Goal: Information Seeking & Learning: Check status

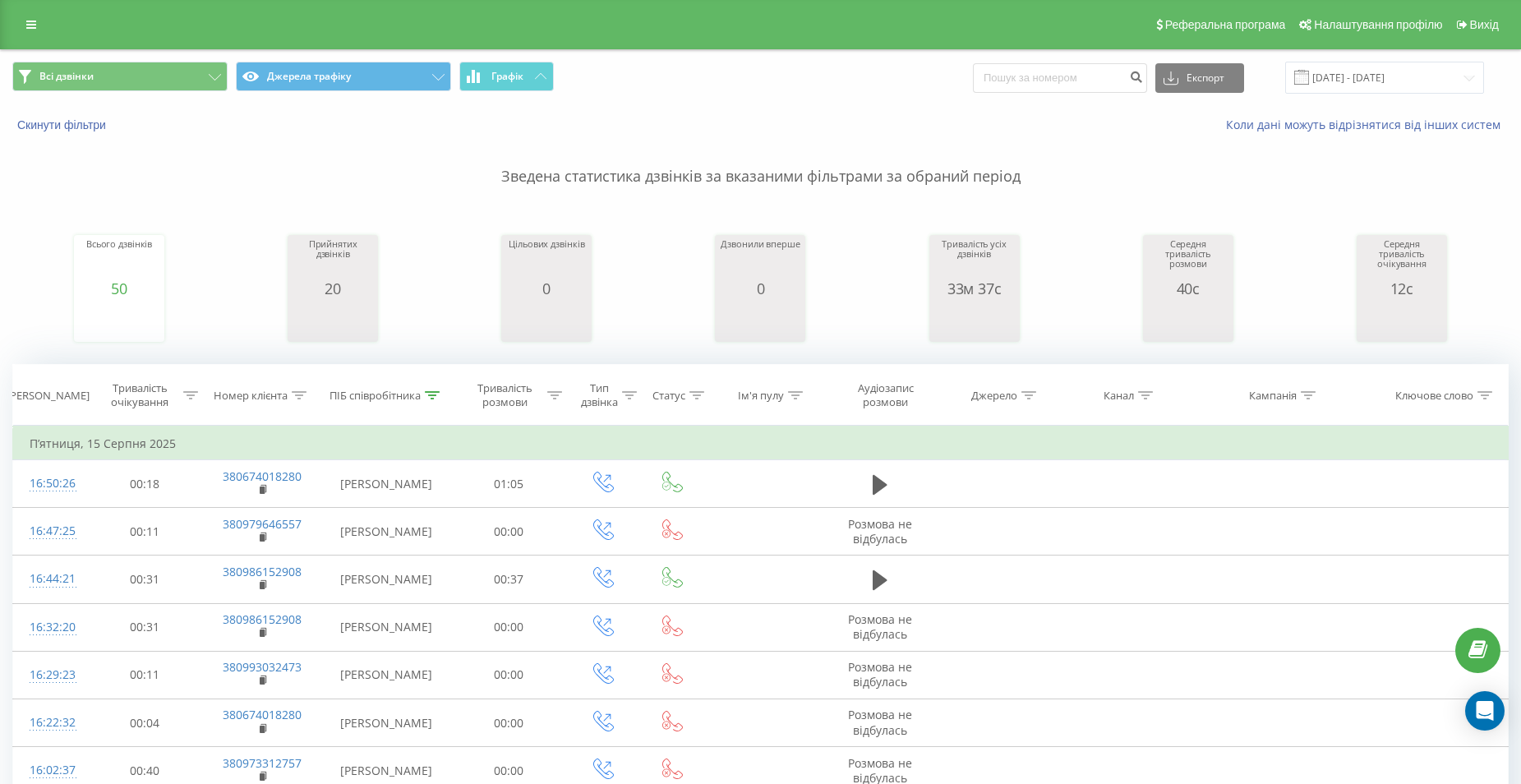
click at [1499, 711] on div "Open Intercom Messenger" at bounding box center [1484, 710] width 39 height 39
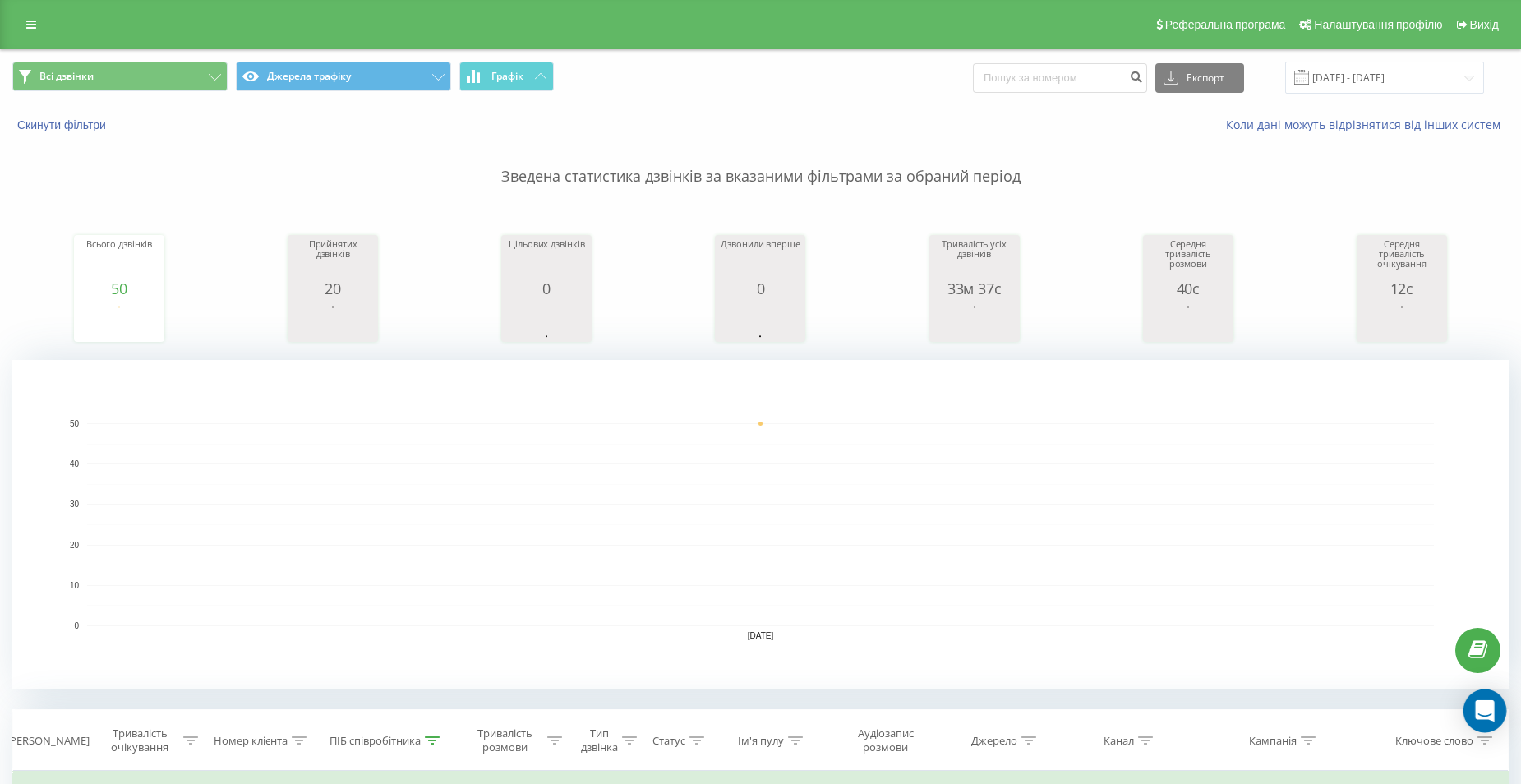
click at [1466, 713] on body "[DOMAIN_NAME] Проекти [DOMAIN_NAME] Центр звернень Журнал дзвінків Журнал повід…" at bounding box center [760, 392] width 1521 height 784
click at [1476, 708] on icon "Open Intercom Messenger" at bounding box center [1484, 711] width 22 height 22
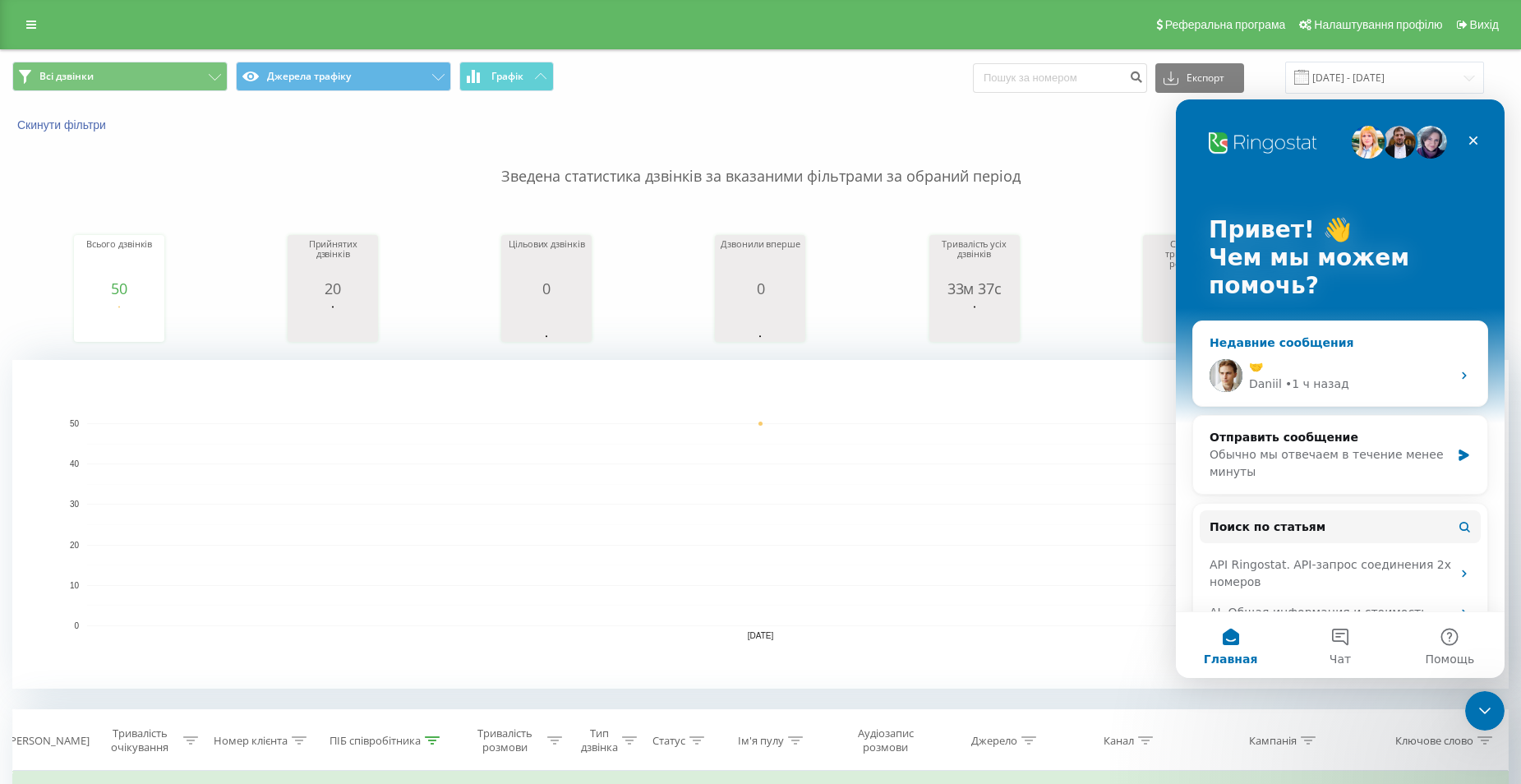
click at [1326, 384] on div "• 1 ч назад" at bounding box center [1317, 384] width 64 height 17
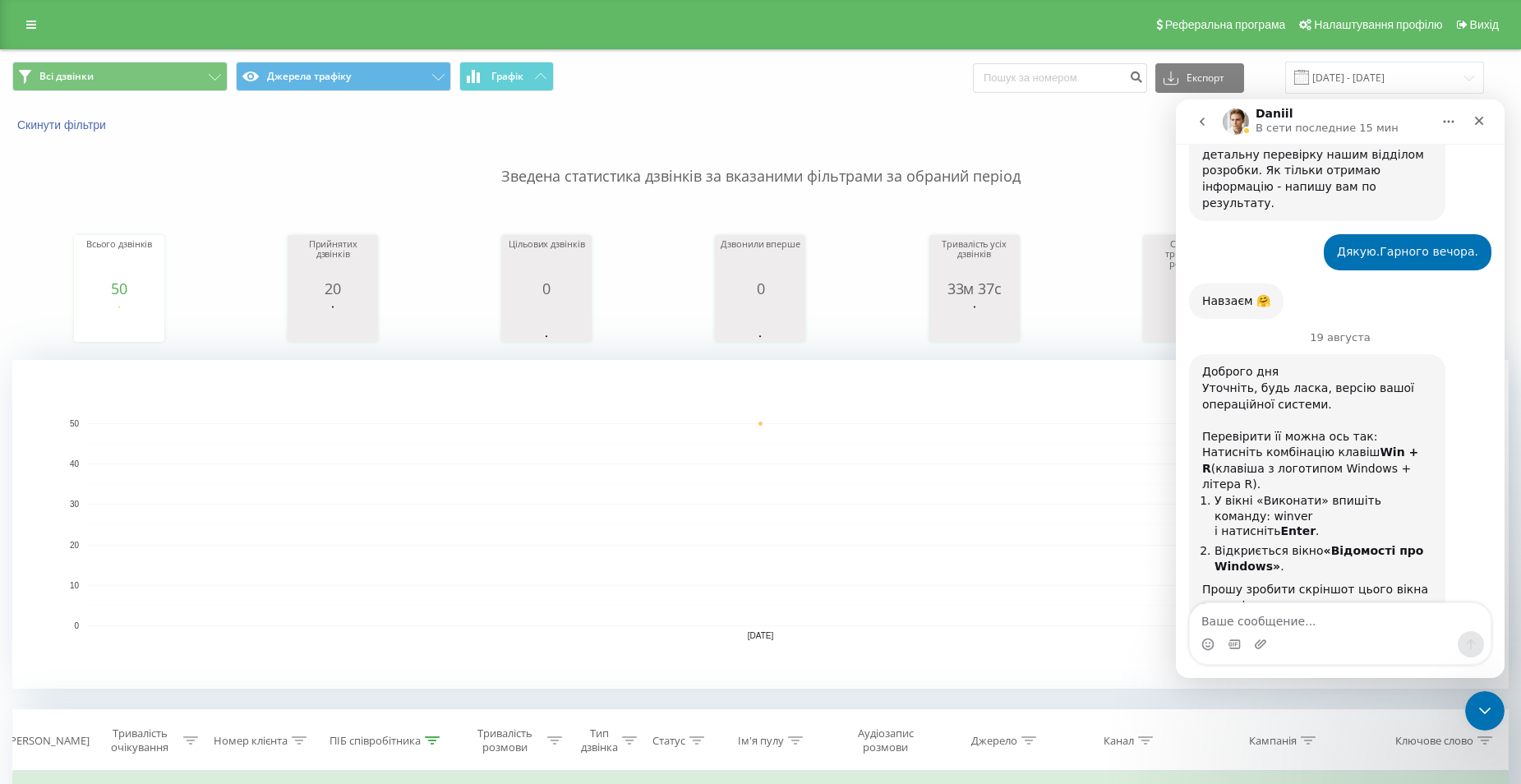
scroll to position [10930, 0]
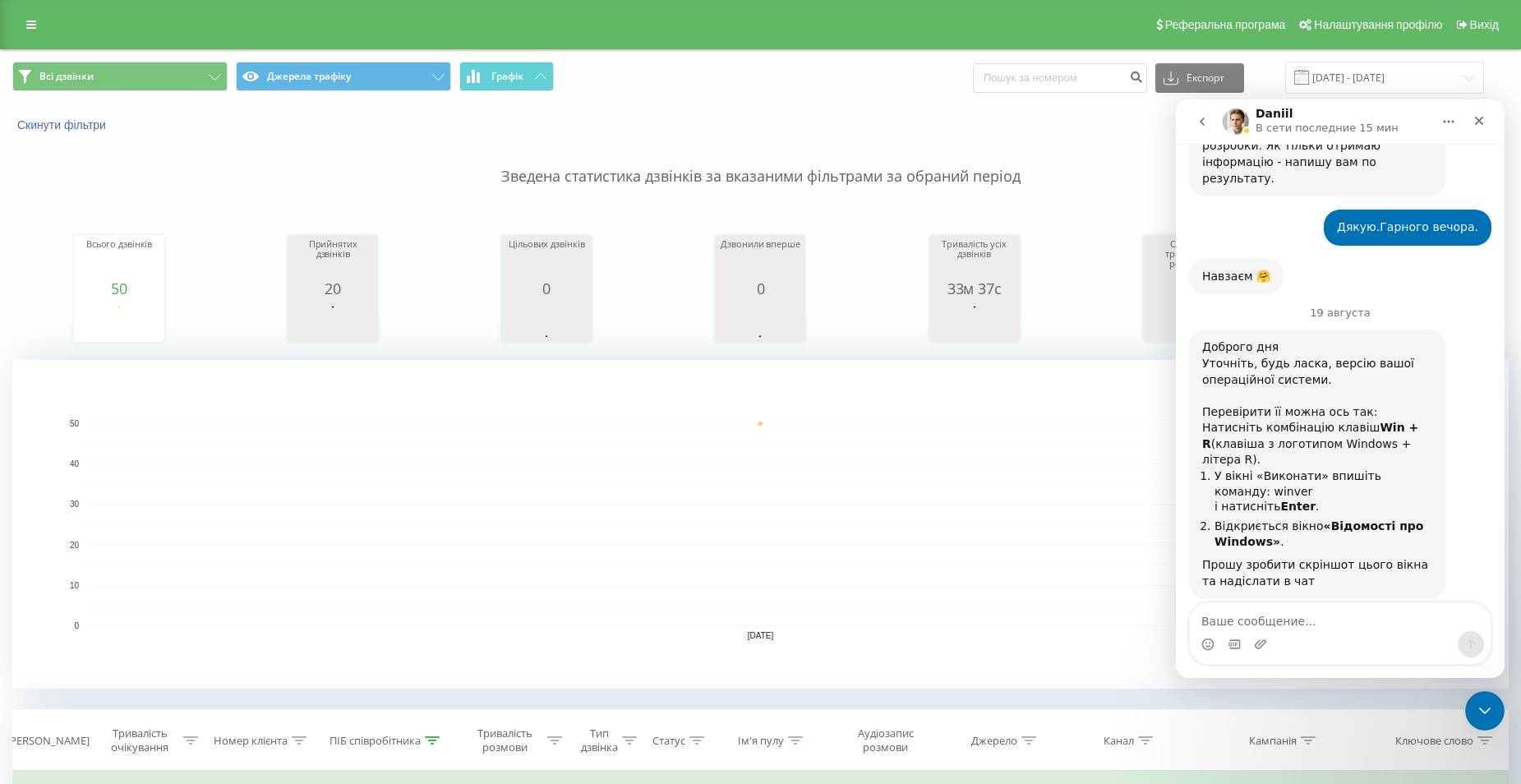
click at [1037, 513] on rect "A chart." at bounding box center [760, 524] width 1347 height 203
click at [1484, 120] on icon "Закрыть" at bounding box center [1478, 120] width 13 height 13
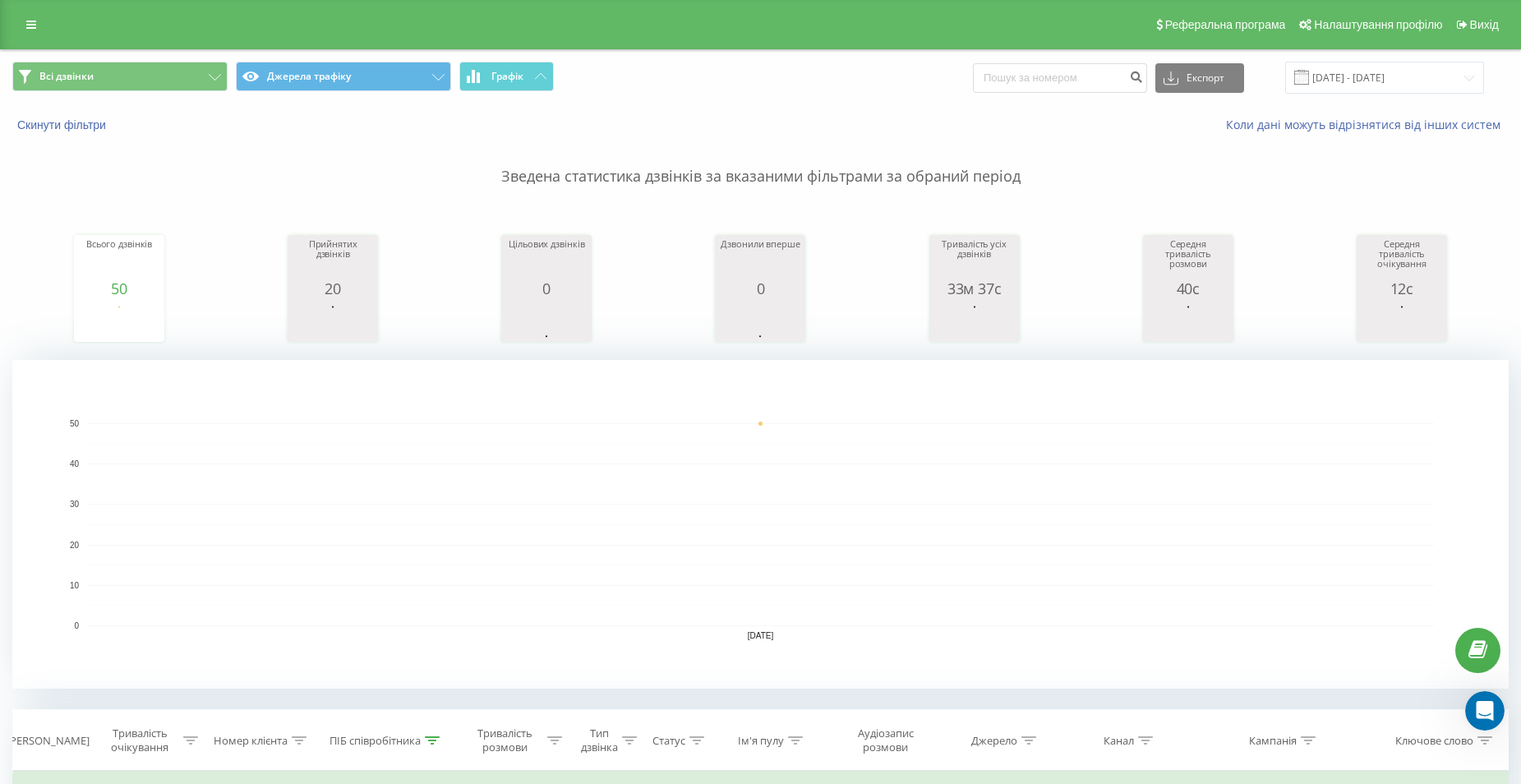
scroll to position [0, 0]
click at [1380, 79] on input "[DATE] - [DATE]" at bounding box center [1384, 78] width 199 height 32
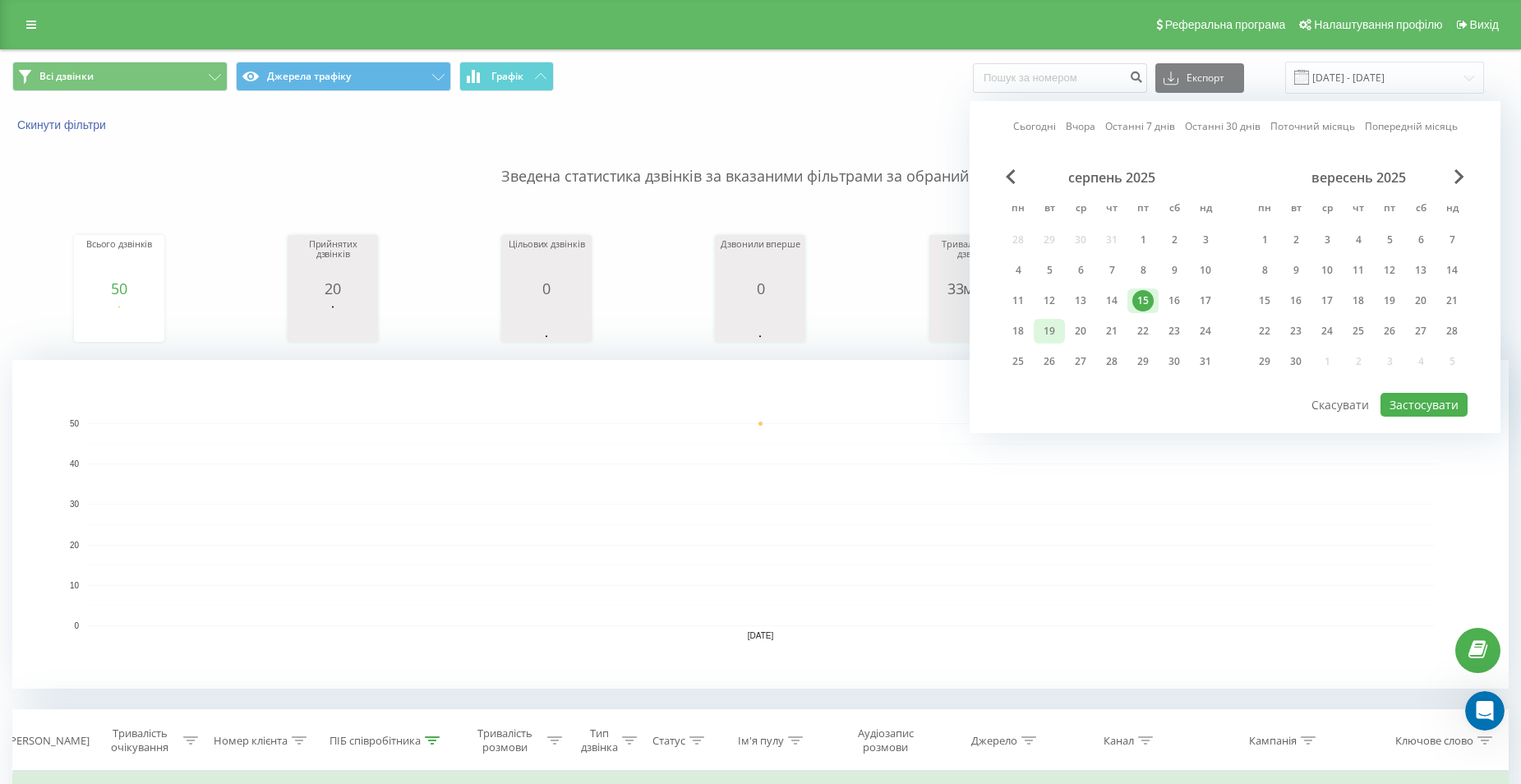
click at [1050, 335] on div "19" at bounding box center [1049, 331] width 22 height 22
click at [1405, 409] on button "Застосувати" at bounding box center [1423, 404] width 87 height 24
type input "19.08.2025 - 19.08.2025"
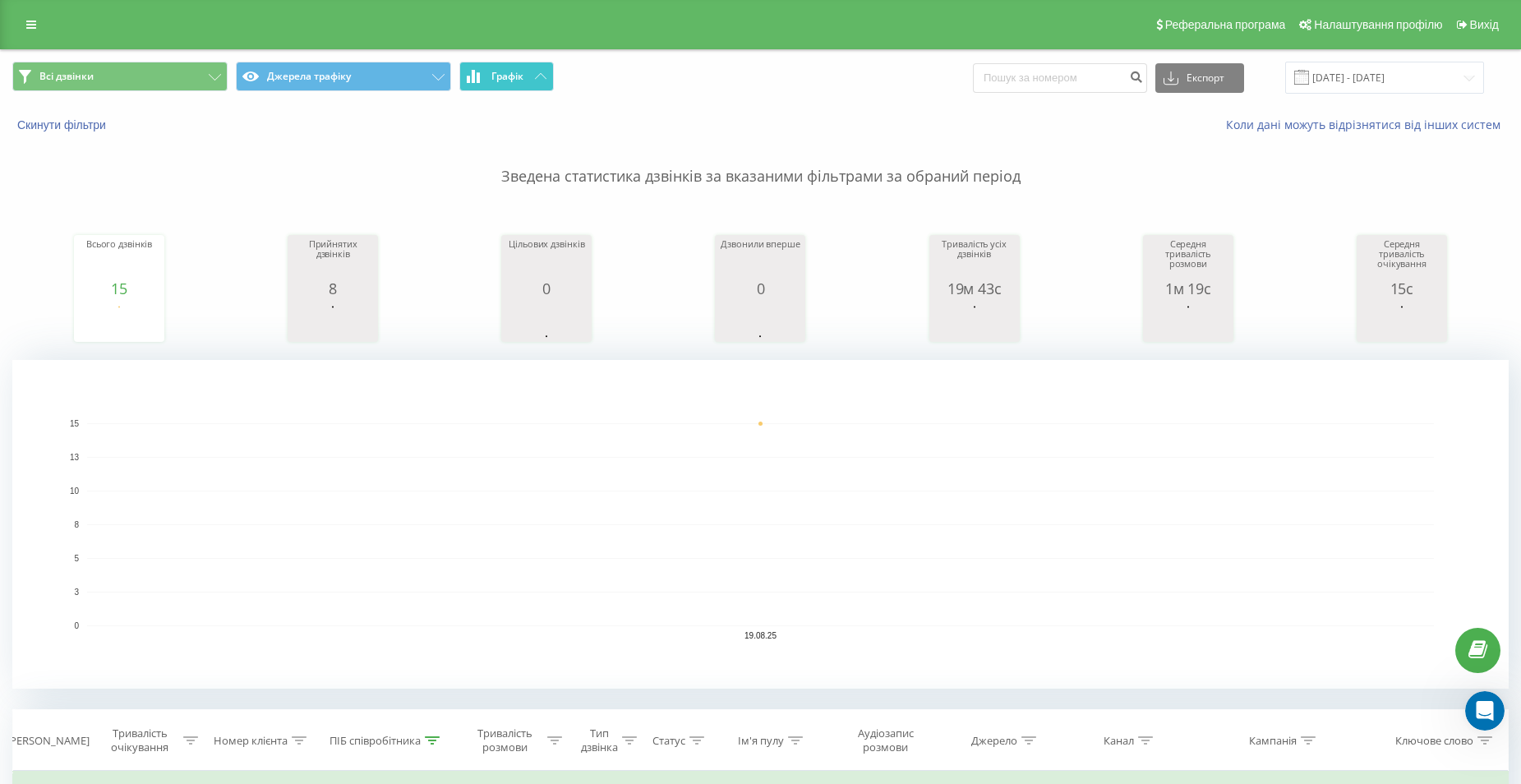
click at [540, 78] on icon at bounding box center [540, 76] width 11 height 6
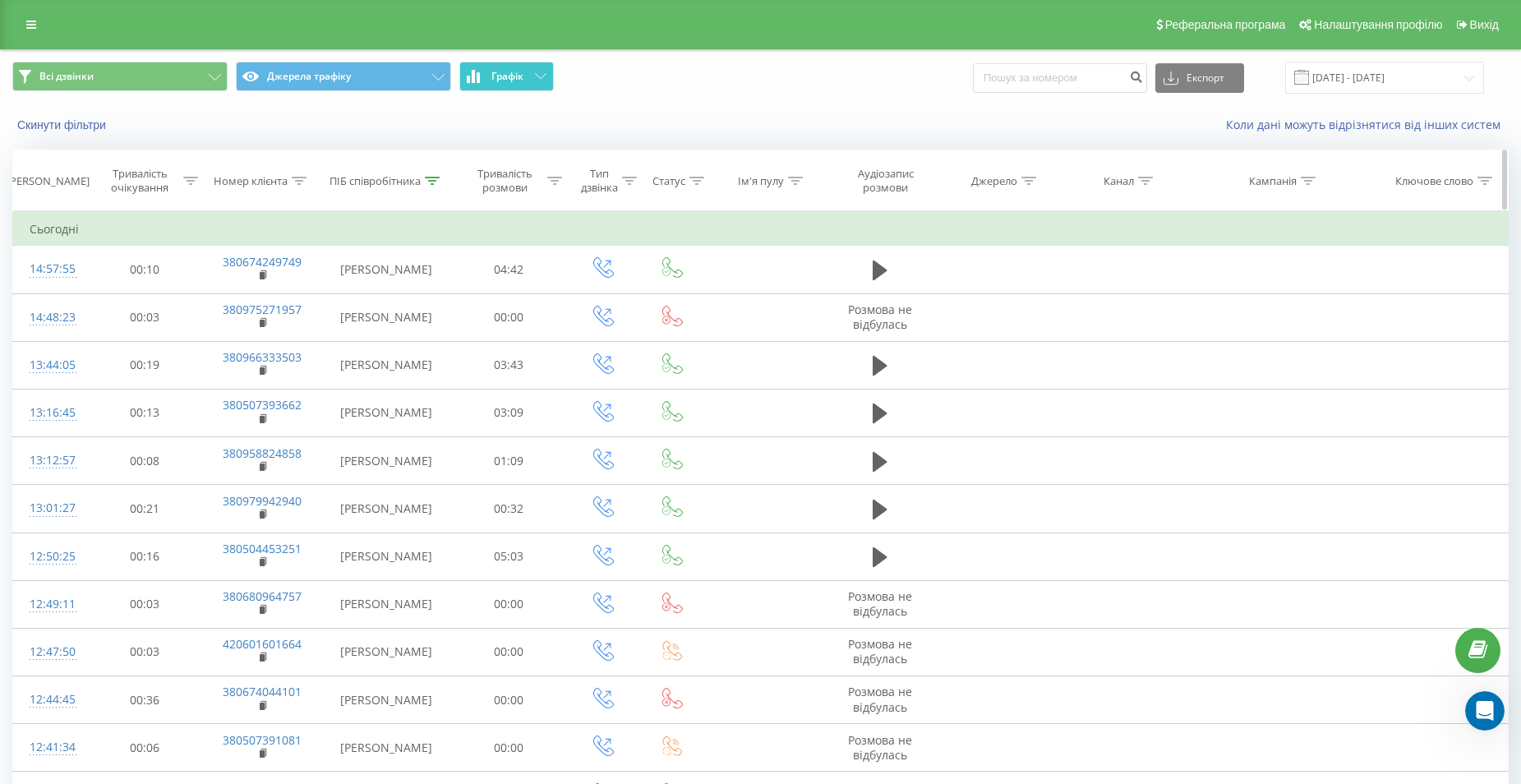
click at [436, 180] on icon at bounding box center [432, 180] width 15 height 8
click at [394, 296] on input "[PERSON_NAME]" at bounding box center [387, 298] width 145 height 29
type input "В"
click button "OK" at bounding box center [421, 332] width 70 height 21
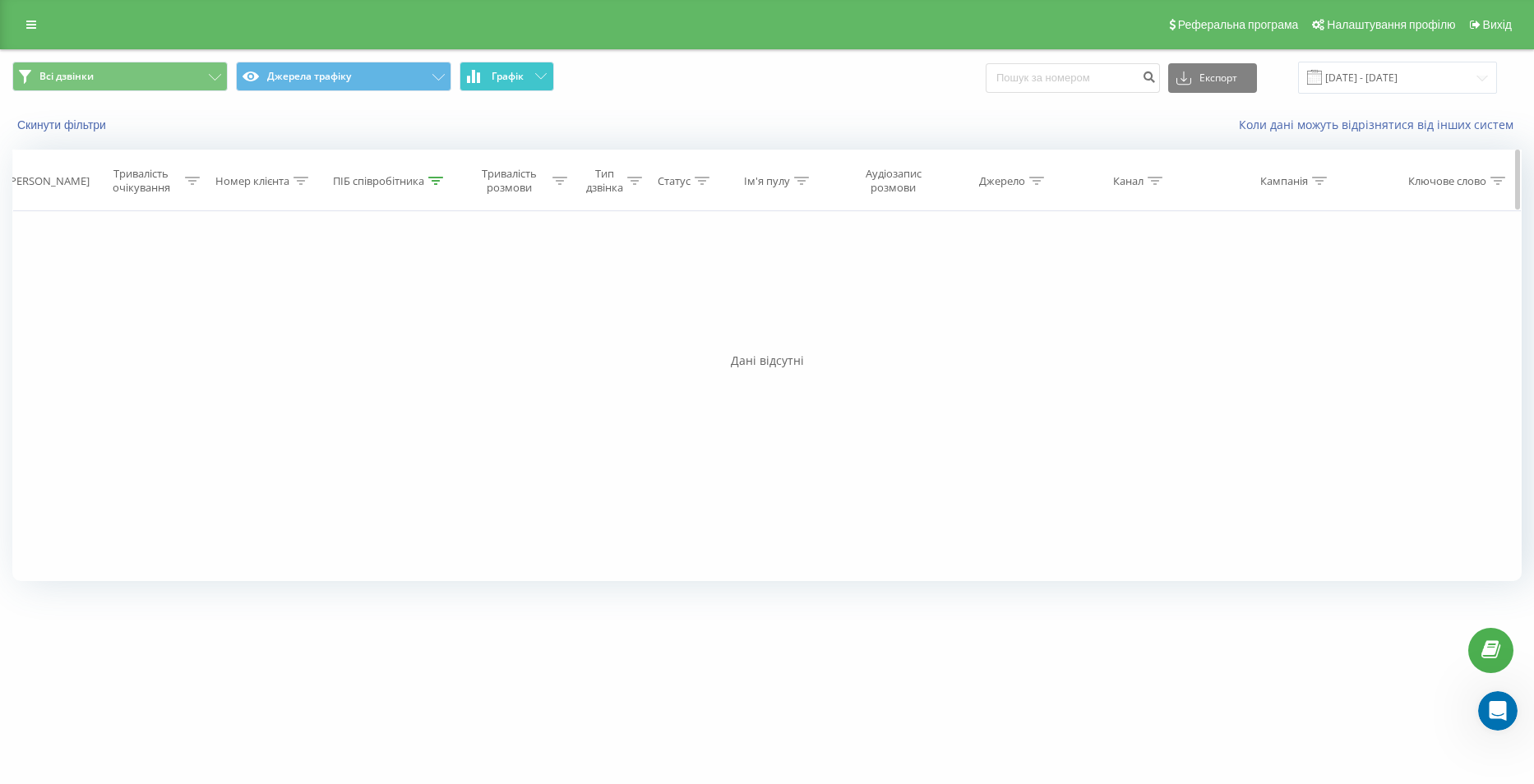
click at [436, 179] on icon at bounding box center [435, 180] width 15 height 8
click at [409, 291] on input "гаяне" at bounding box center [390, 298] width 145 height 29
type input "г"
type input "гаяна"
click button "OK" at bounding box center [424, 332] width 70 height 21
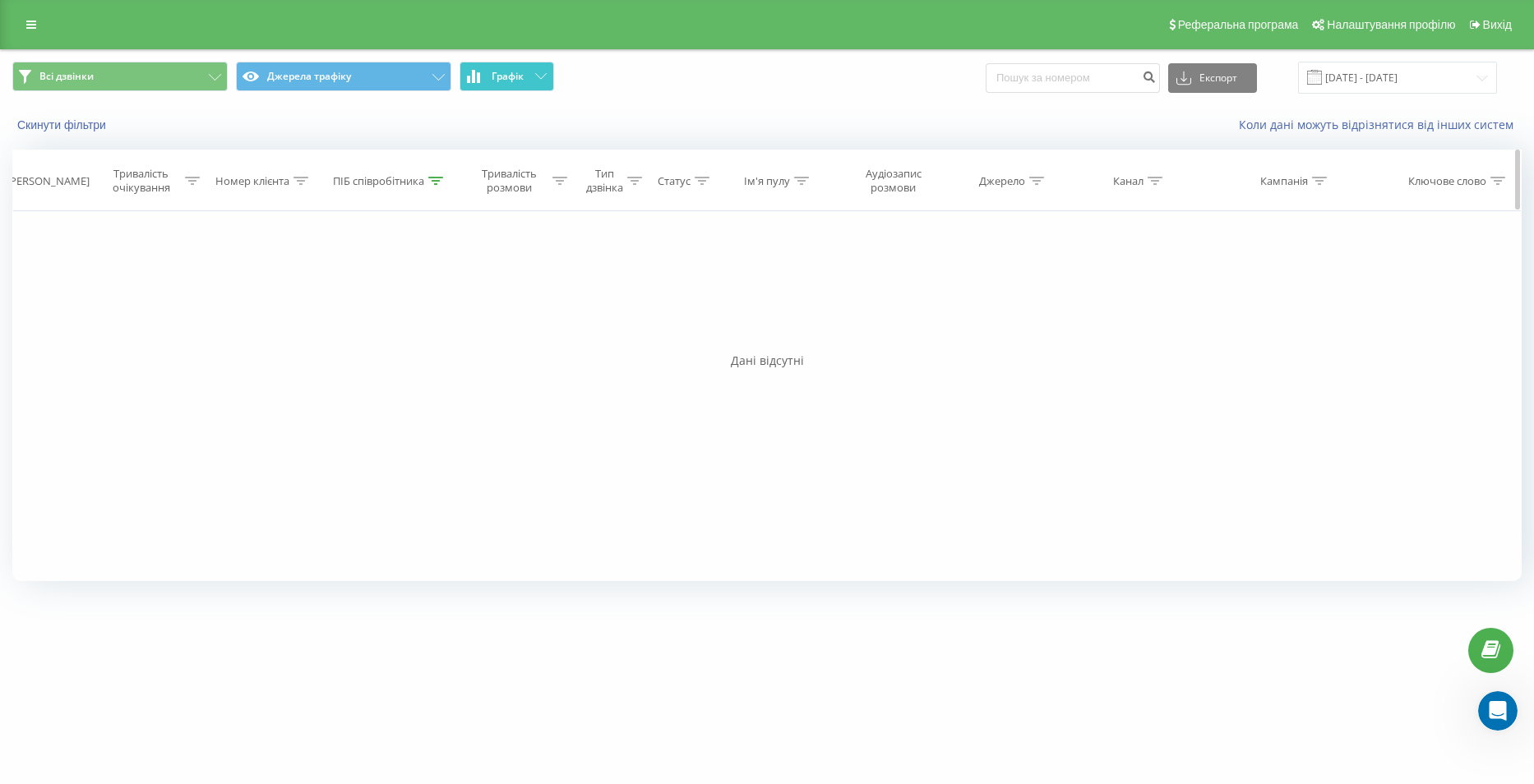
click at [418, 174] on div "ПІБ співробітника" at bounding box center [378, 181] width 92 height 14
click at [409, 337] on span "OK" at bounding box center [424, 330] width 46 height 25
click at [1408, 67] on input "19.08.2025 - 19.08.2025" at bounding box center [1397, 78] width 199 height 32
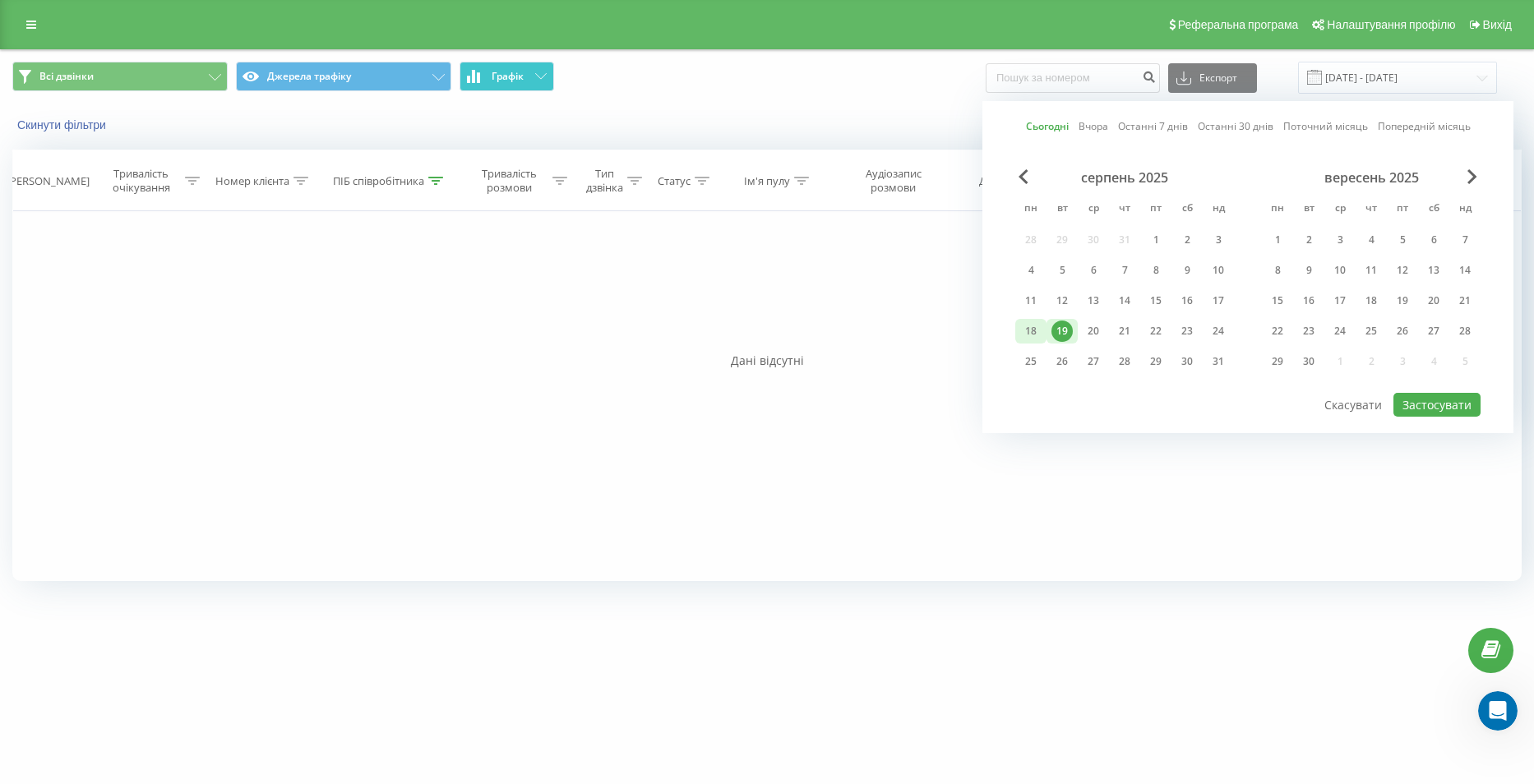
click at [1026, 328] on div "18" at bounding box center [1030, 331] width 22 height 22
click at [1438, 414] on button "Застосувати" at bounding box center [1437, 404] width 87 height 24
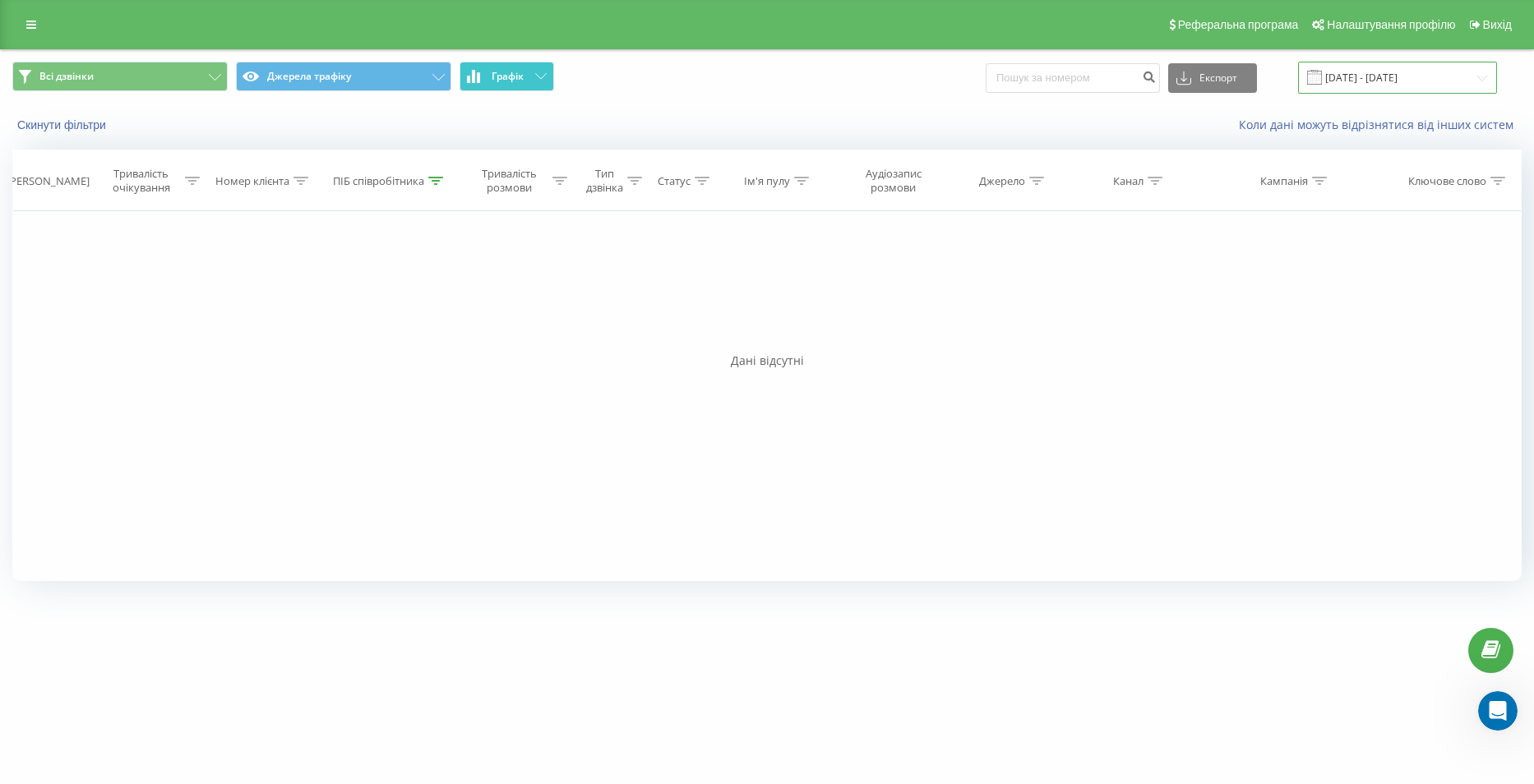
click at [1402, 81] on input "18.08.2025 - 18.08.2025" at bounding box center [1397, 78] width 199 height 32
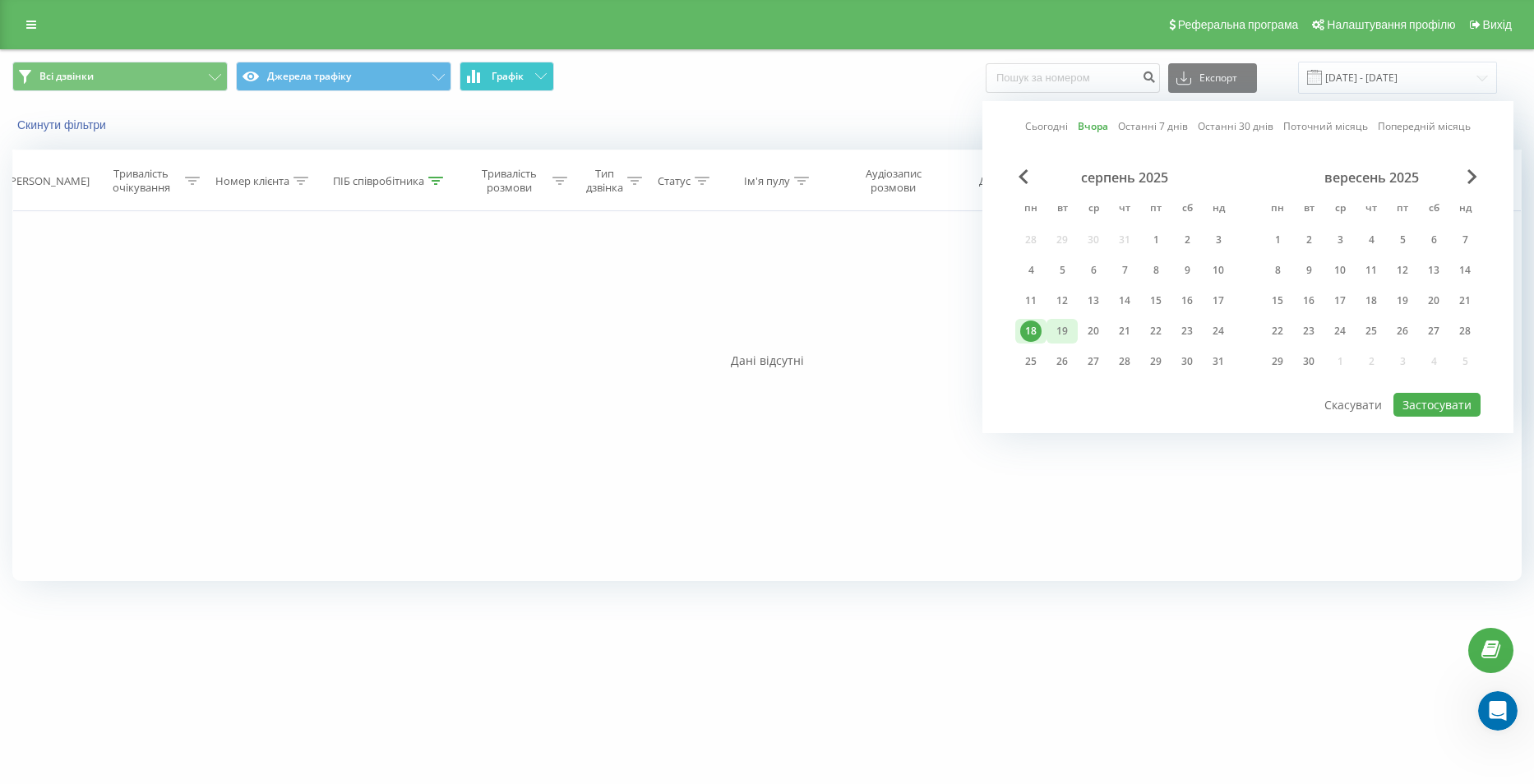
click at [1070, 338] on div "19" at bounding box center [1062, 331] width 22 height 22
click at [1465, 397] on button "Застосувати" at bounding box center [1437, 404] width 87 height 24
type input "19.08.2025 - 19.08.2025"
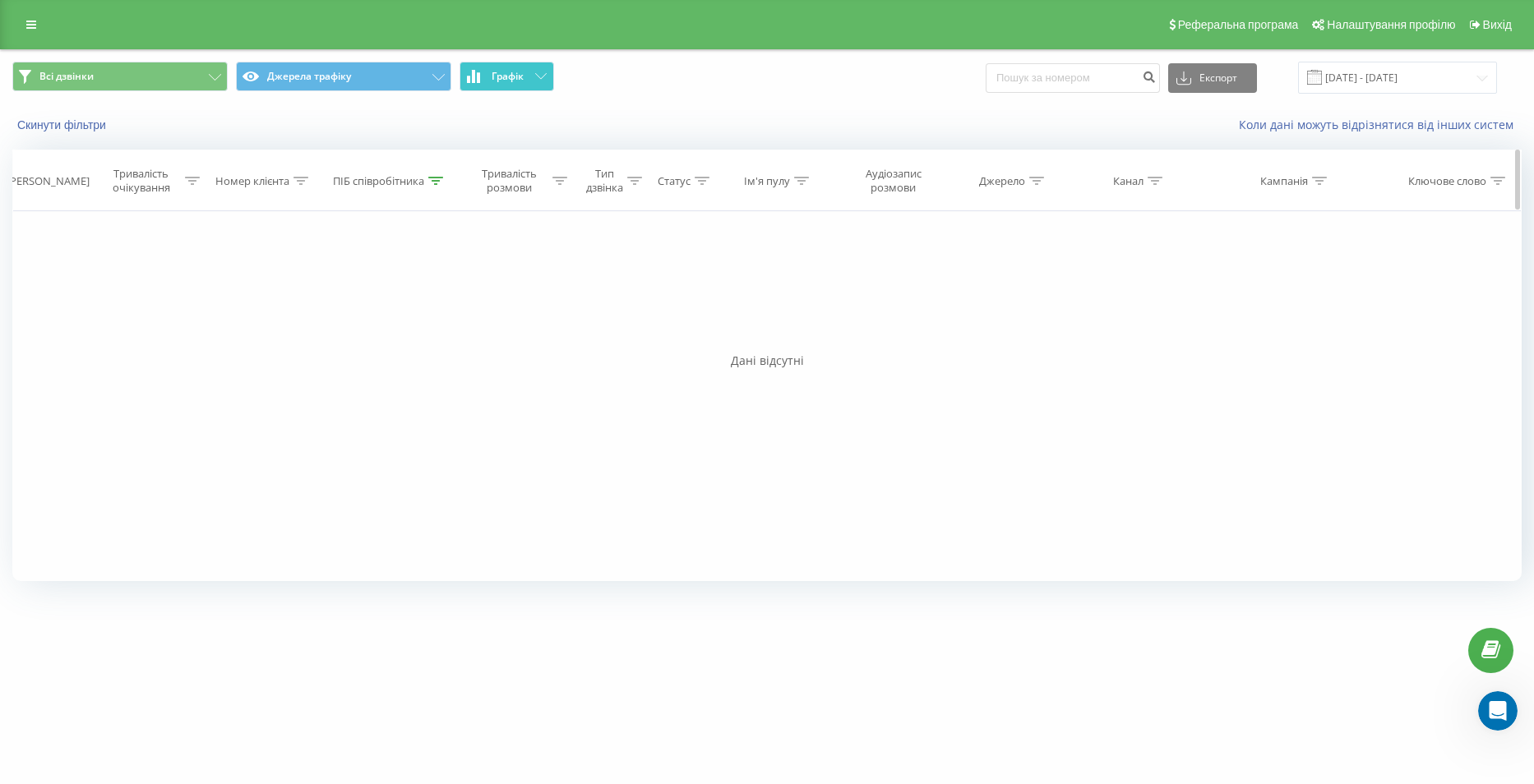
click at [435, 180] on icon at bounding box center [435, 180] width 15 height 8
click at [384, 301] on input "гаяна" at bounding box center [390, 298] width 145 height 29
type input "г"
type input "чиркінян"
click button "OK" at bounding box center [424, 332] width 70 height 21
